Goal: Share content

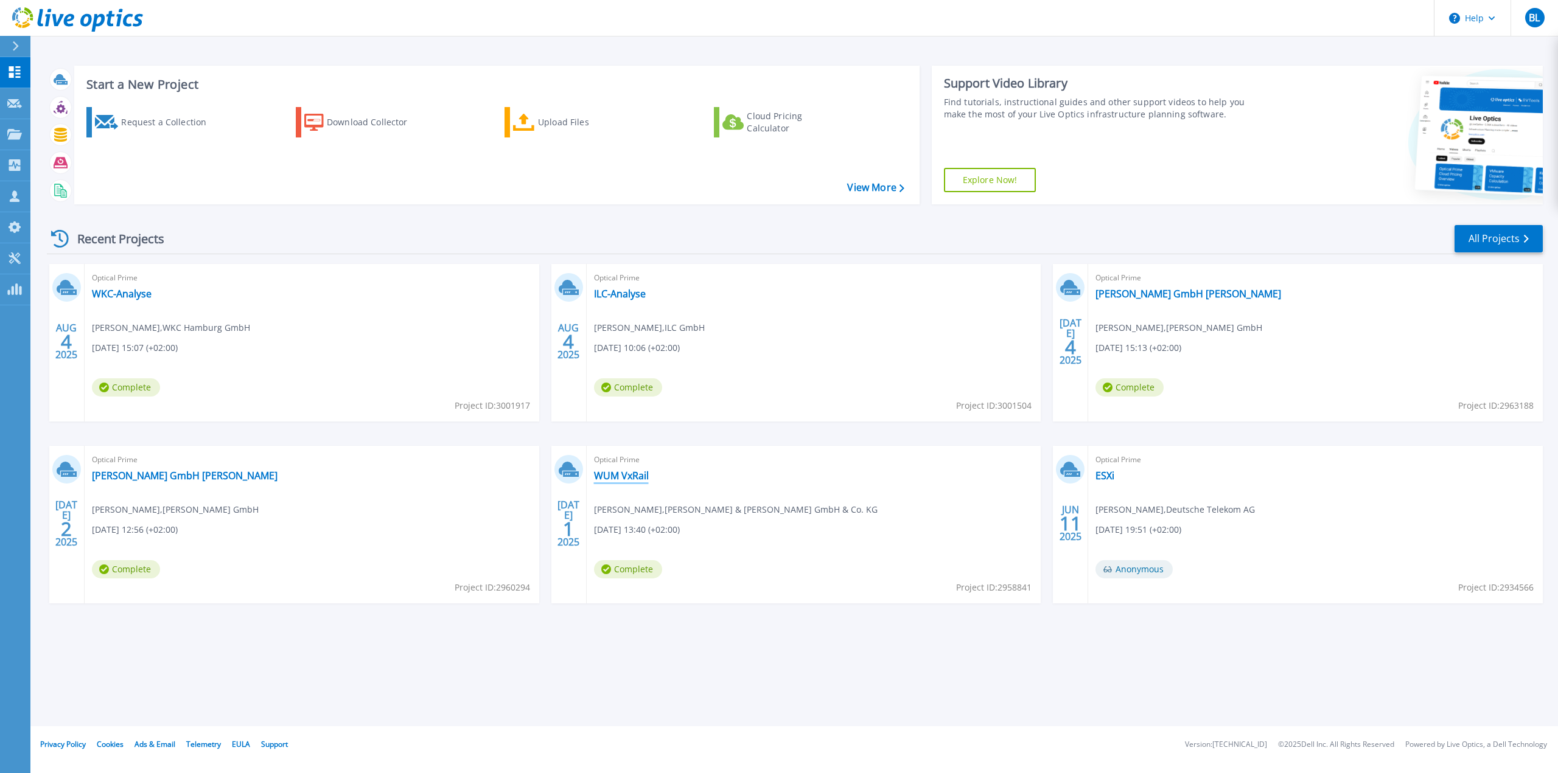
click at [643, 475] on link "WUM VxRail" at bounding box center [621, 476] width 55 height 12
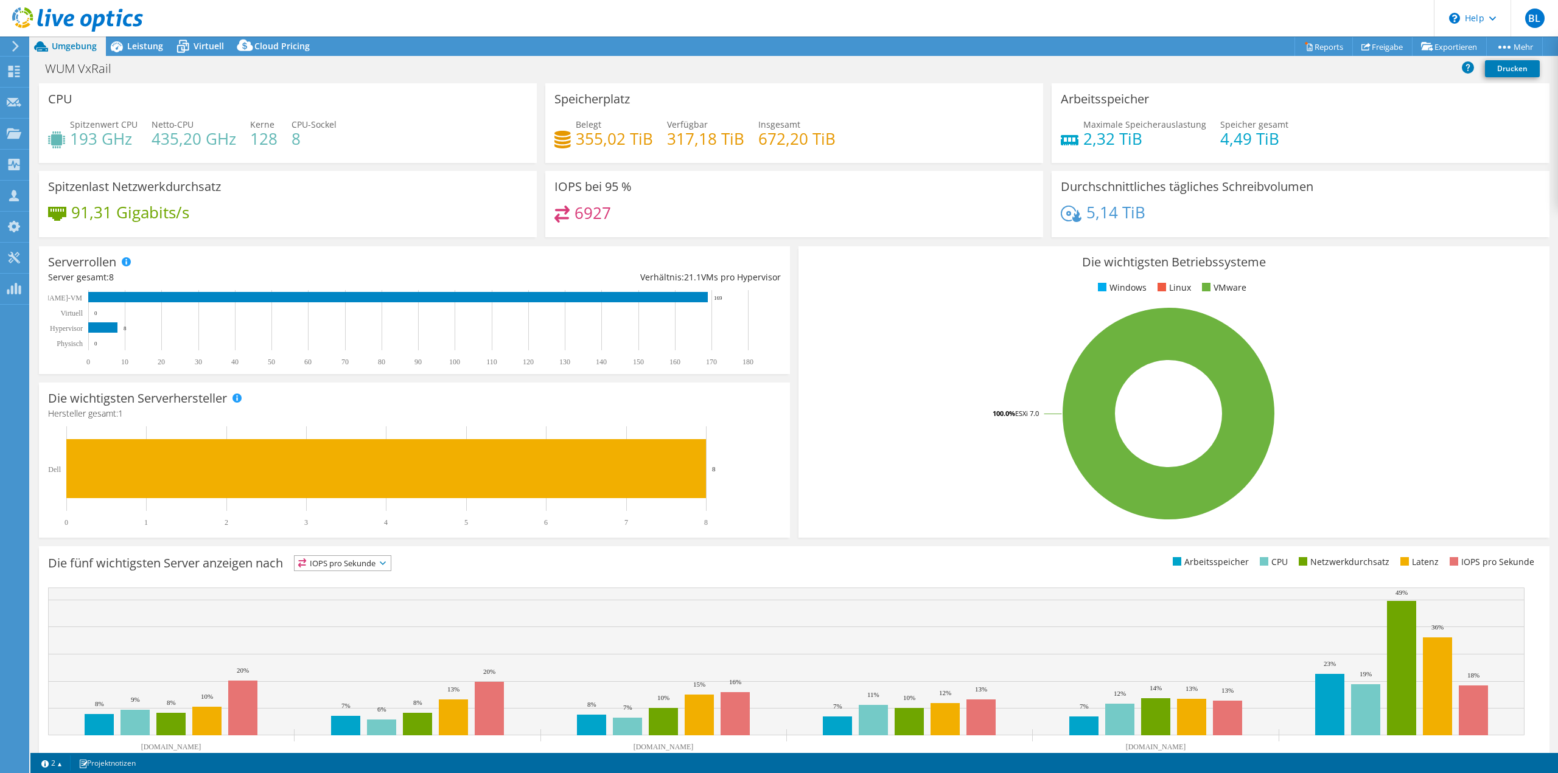
select select "EUFrankfurt"
select select "EUR"
click at [1372, 54] on link "Freigabe" at bounding box center [1382, 46] width 60 height 19
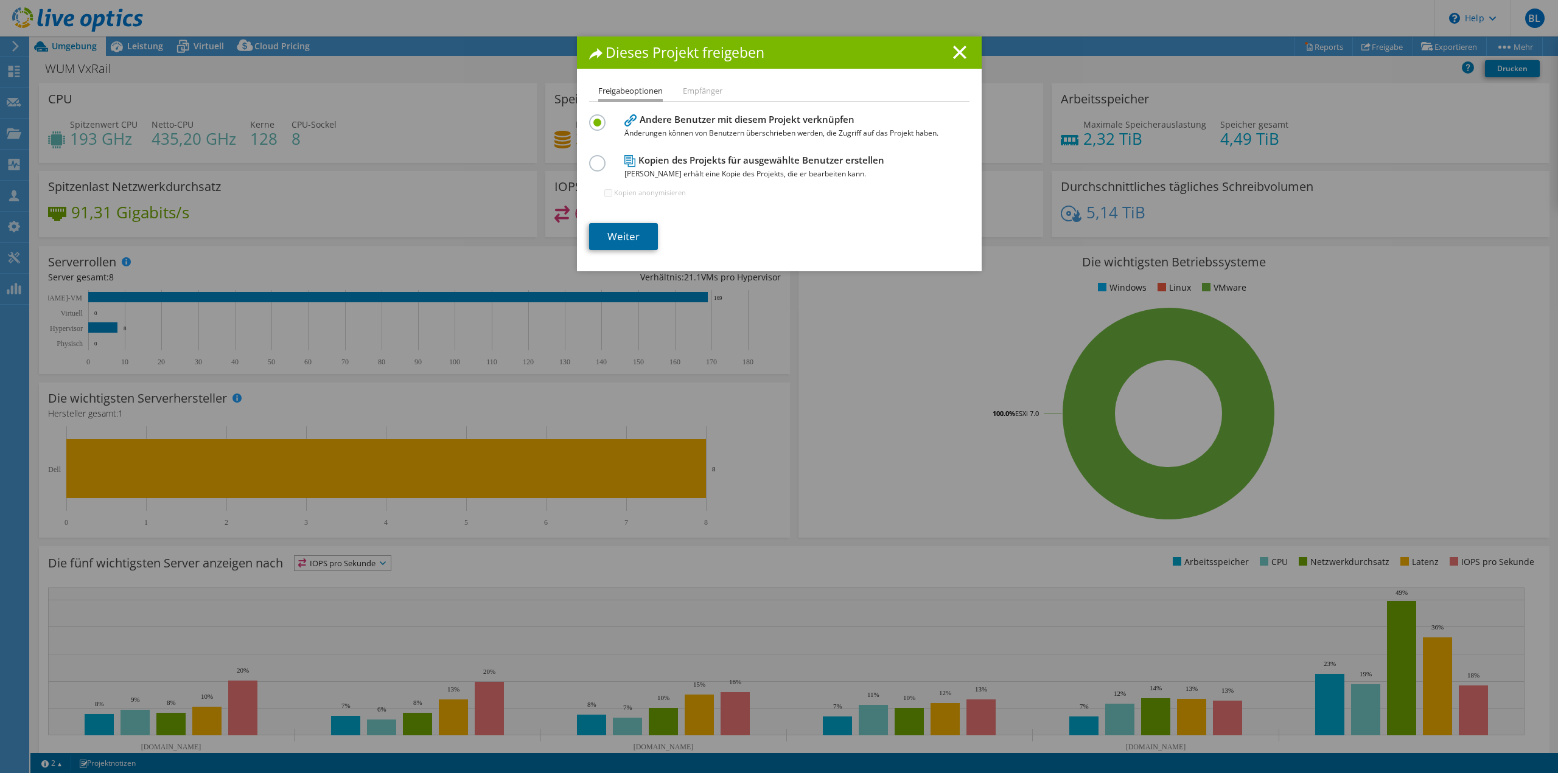
click at [634, 240] on link "Weiter" at bounding box center [623, 236] width 69 height 27
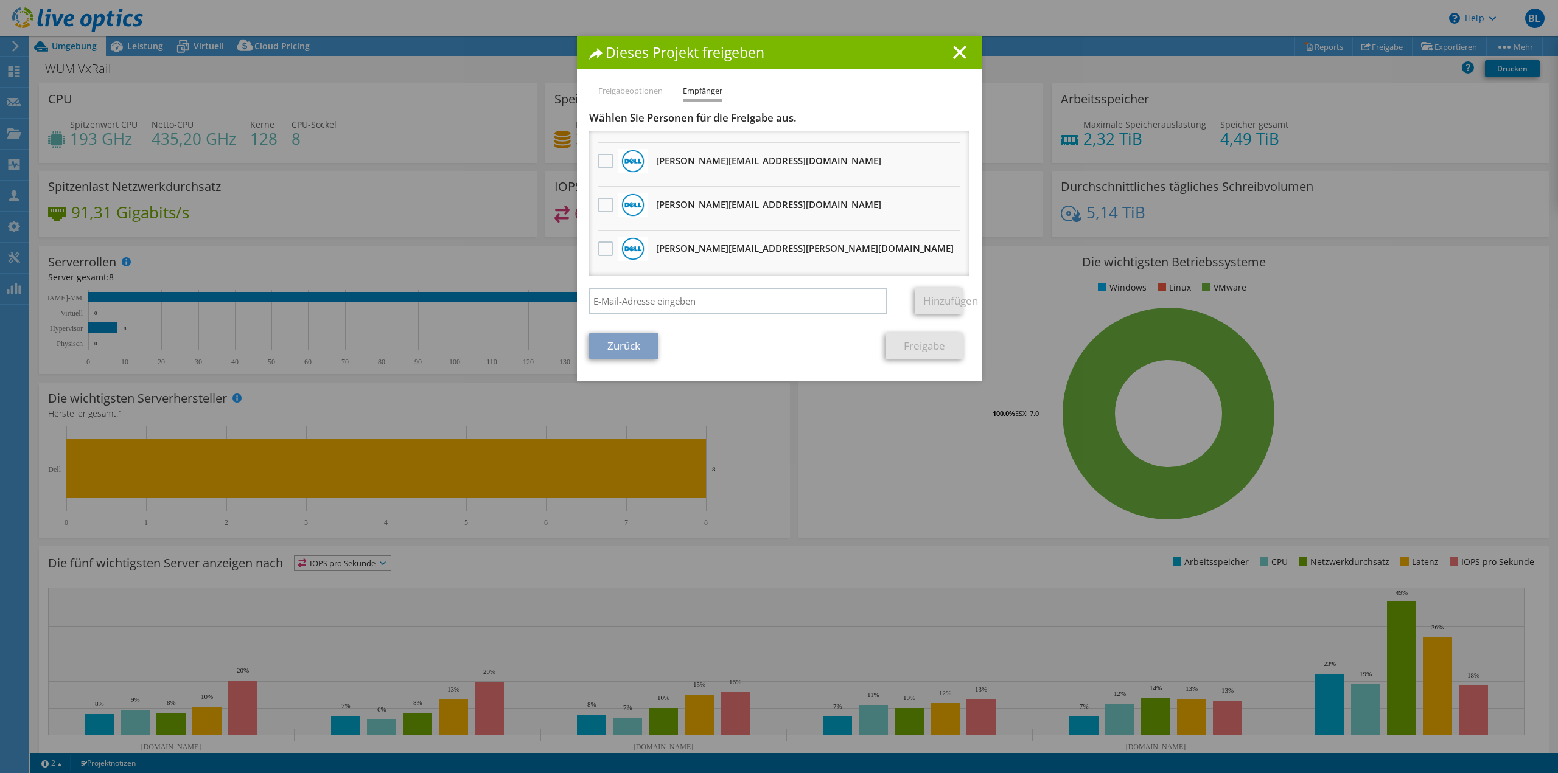
scroll to position [688, 0]
click at [662, 315] on div "Hinzufügen" at bounding box center [779, 304] width 380 height 33
click at [667, 301] on input "search" at bounding box center [738, 301] width 298 height 27
paste input "[PERSON_NAME][EMAIL_ADDRESS][PERSON_NAME][DOMAIN_NAME]"
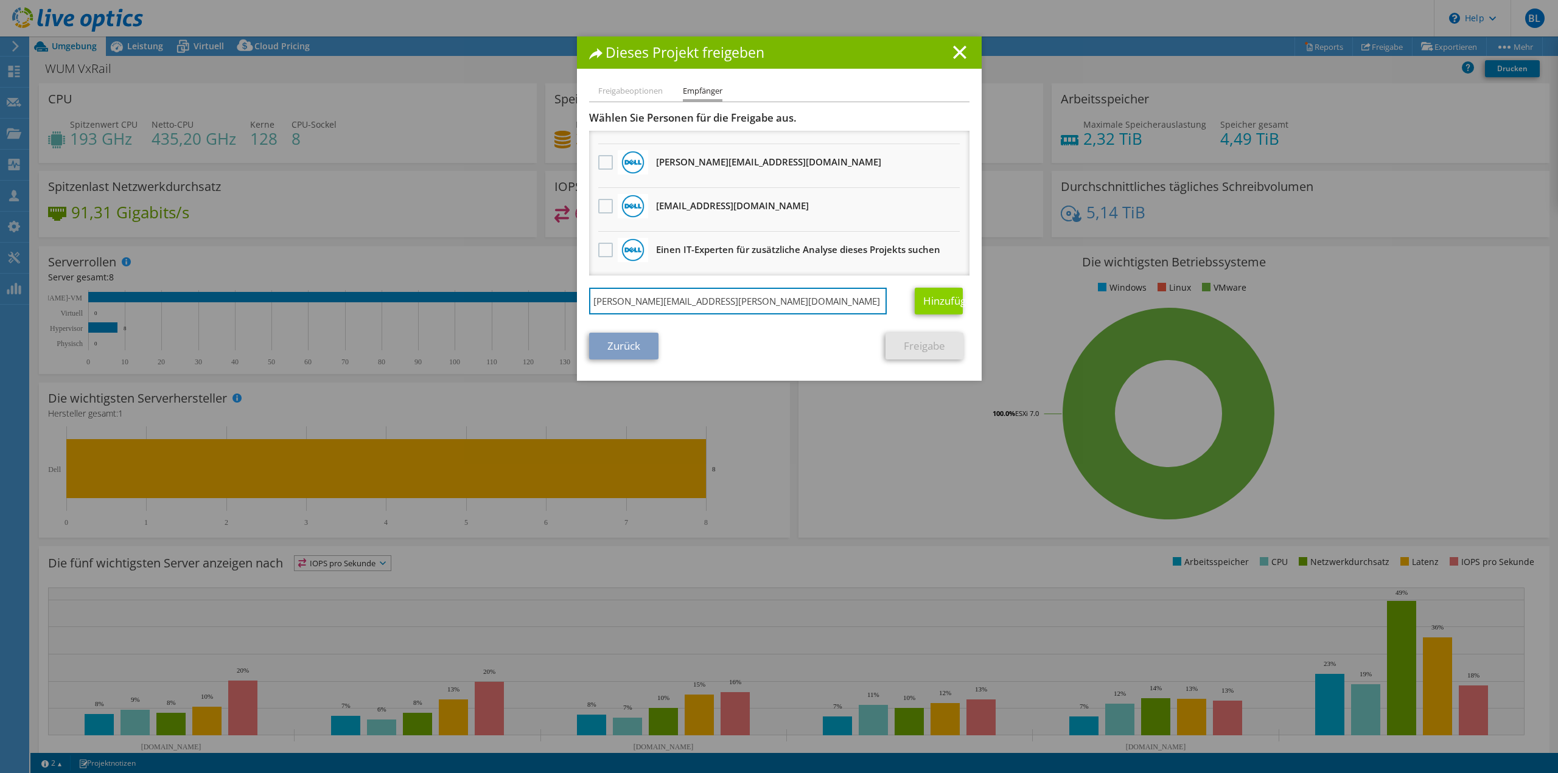
type input "[PERSON_NAME][EMAIL_ADDRESS][PERSON_NAME][DOMAIN_NAME]"
click at [929, 299] on link "Hinzufügen" at bounding box center [939, 301] width 48 height 27
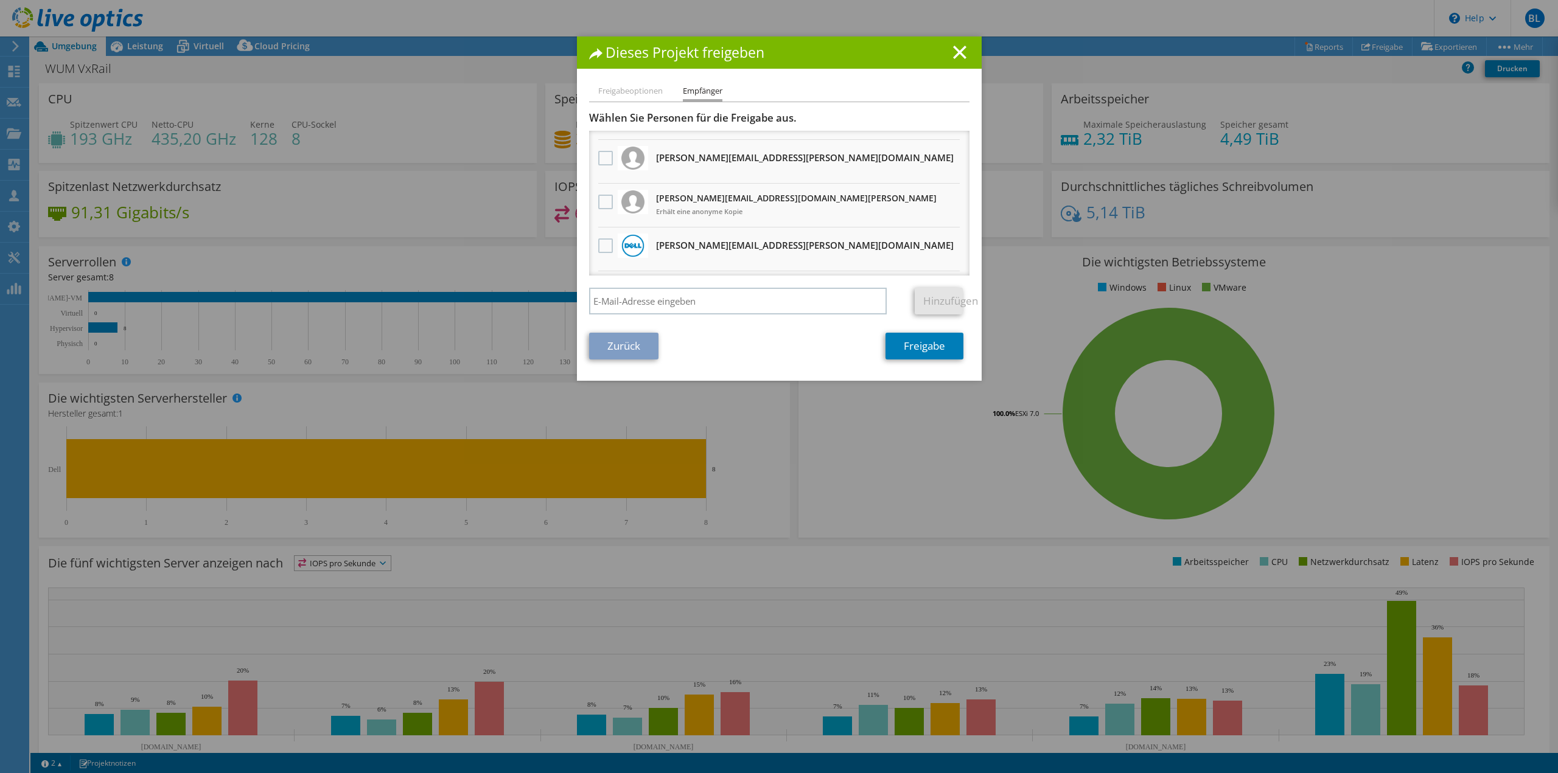
scroll to position [0, 0]
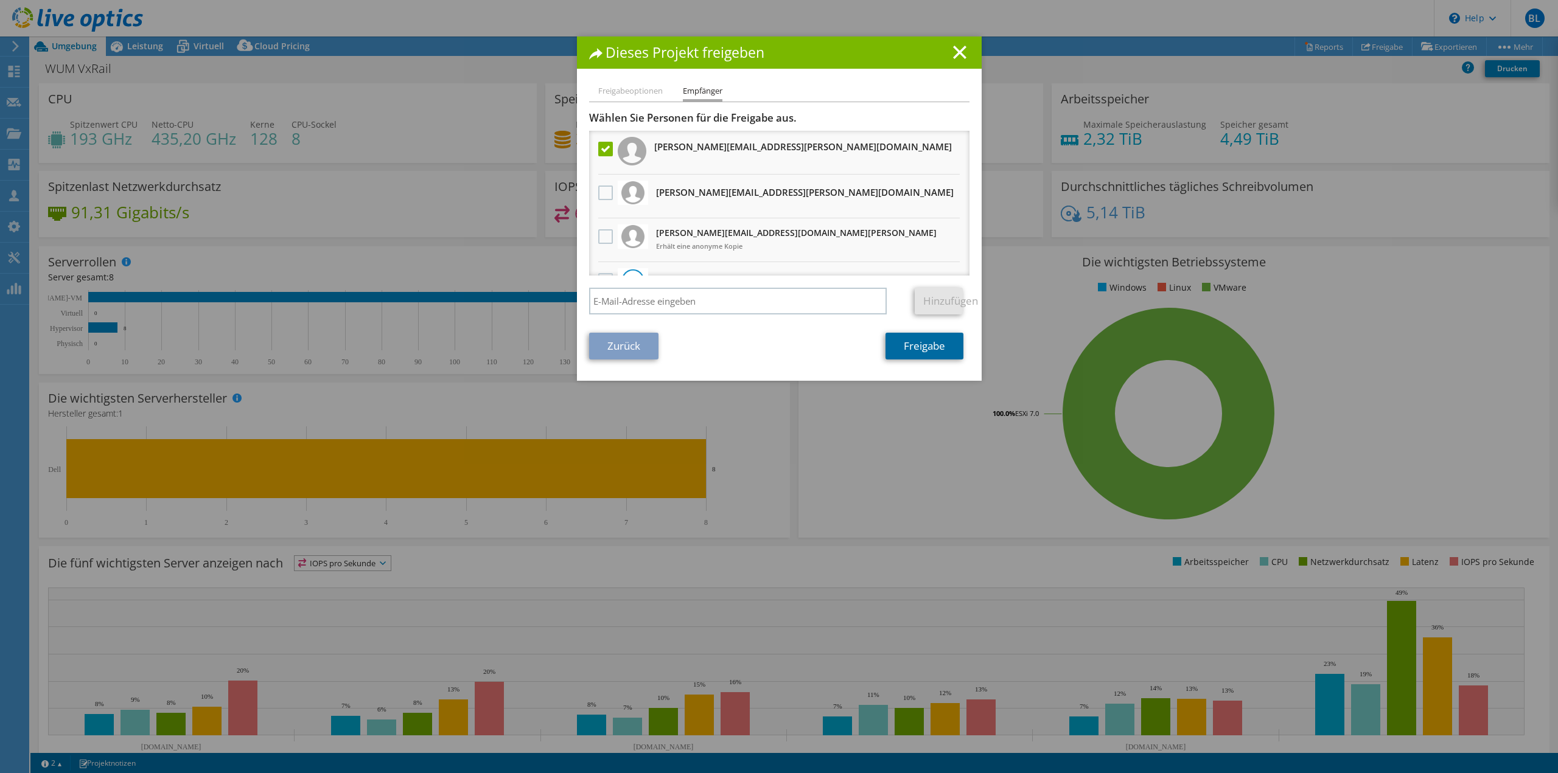
click at [929, 356] on link "Freigabe" at bounding box center [924, 346] width 78 height 27
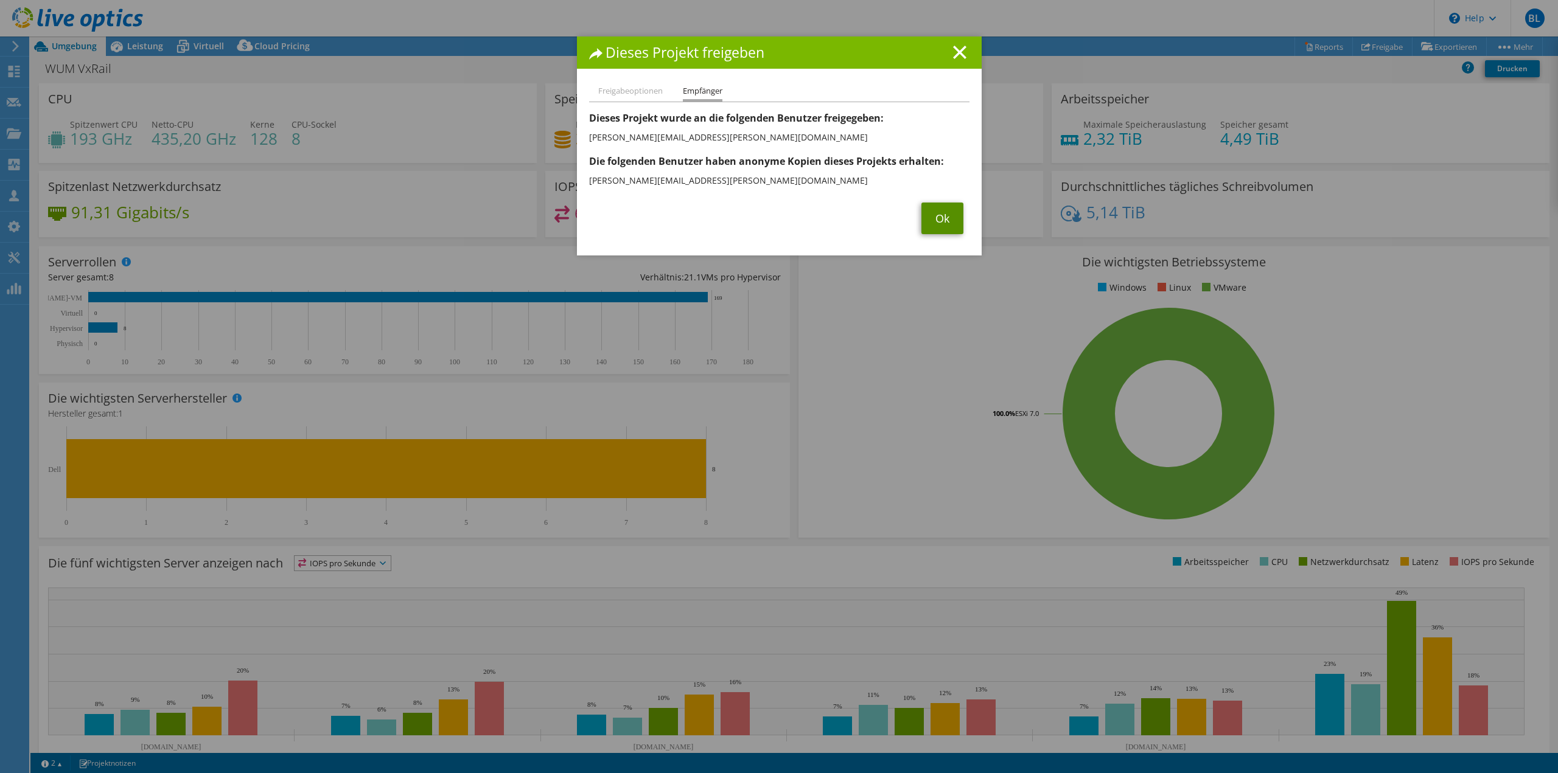
click at [926, 226] on link "Ok" at bounding box center [942, 219] width 42 height 32
